Goal: Task Accomplishment & Management: Manage account settings

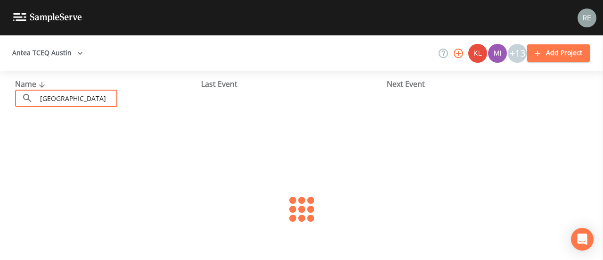
type input "bell county wcid 2"
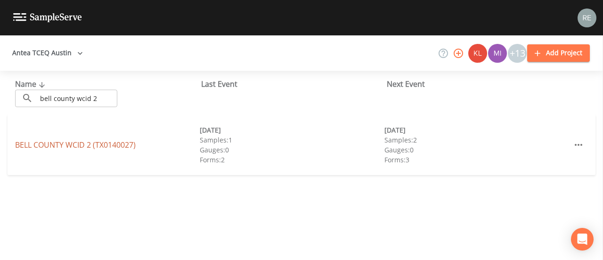
click at [79, 145] on link "BELL COUNTY WCID 2 (TX0140027)" at bounding box center [75, 144] width 121 height 10
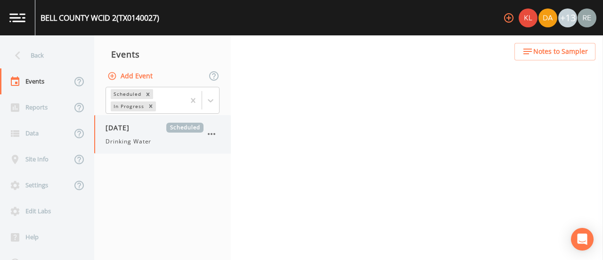
click at [124, 134] on div "[DATE] Scheduled Drinking Water" at bounding box center [155, 133] width 98 height 23
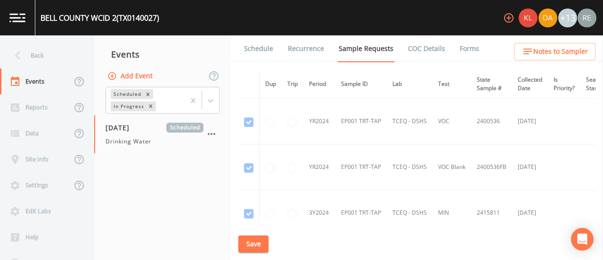
click at [250, 48] on link "Schedule" at bounding box center [259, 48] width 32 height 26
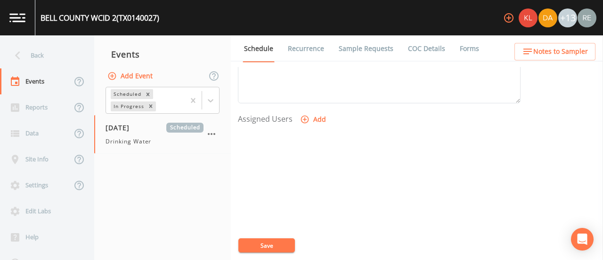
scroll to position [363, 0]
click at [310, 117] on button "Add" at bounding box center [314, 118] width 32 height 17
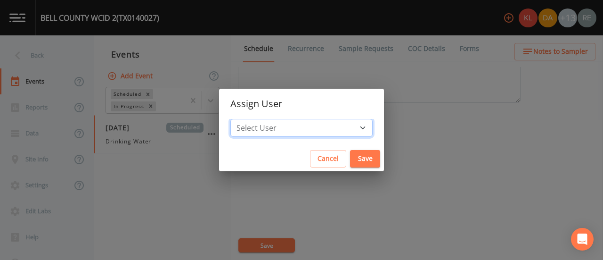
click at [314, 126] on select "Select User [PERSON_NAME] [PERSON_NAME] [PERSON_NAME] [PERSON_NAME] [PERSON_NAM…" at bounding box center [301, 128] width 142 height 18
select select "cda467bf-2385-465e-b0d0-2ef008f7967e"
click at [260, 119] on select "Select User [PERSON_NAME] [PERSON_NAME] [PERSON_NAME] [PERSON_NAME] [PERSON_NAM…" at bounding box center [301, 128] width 142 height 18
click at [350, 155] on button "Save" at bounding box center [365, 158] width 30 height 17
select select
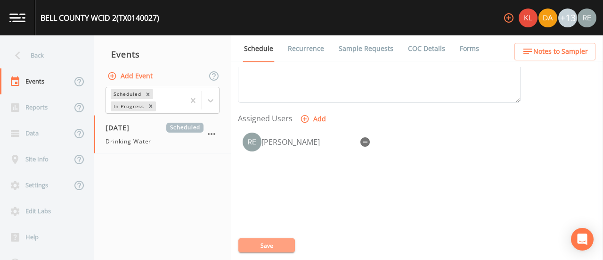
click at [280, 251] on button "Save" at bounding box center [266, 245] width 57 height 14
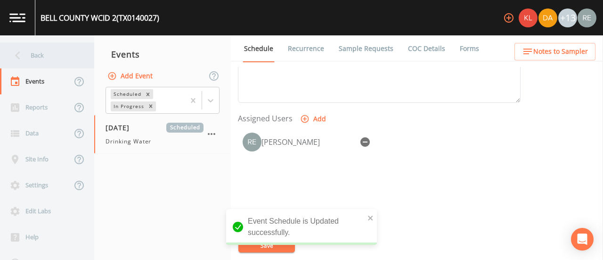
click at [39, 65] on div "Back" at bounding box center [42, 55] width 85 height 26
